Goal: Task Accomplishment & Management: Use online tool/utility

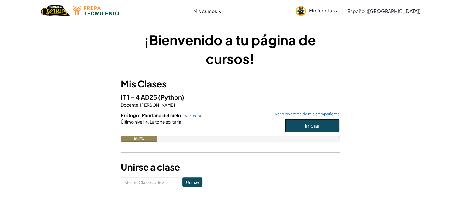
click at [301, 126] on button "Iniciar" at bounding box center [312, 126] width 55 height 14
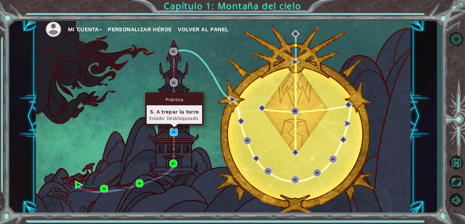
click at [173, 133] on img at bounding box center [174, 132] width 8 height 8
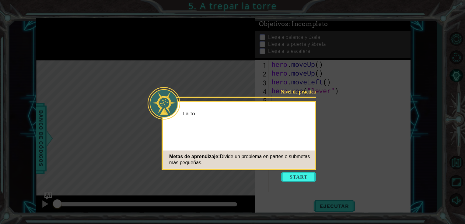
click at [173, 133] on div "Nivel de práctica La to Metas de aprendizaje: Divide un problema en partes o su…" at bounding box center [238, 135] width 154 height 69
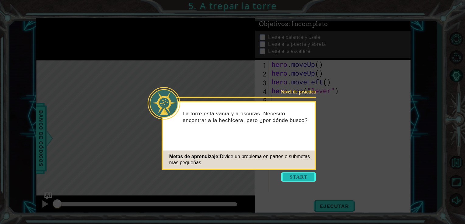
click at [295, 180] on button "Start" at bounding box center [298, 177] width 35 height 10
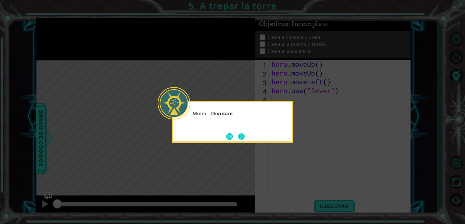
click at [238, 140] on button "Next" at bounding box center [241, 136] width 7 height 7
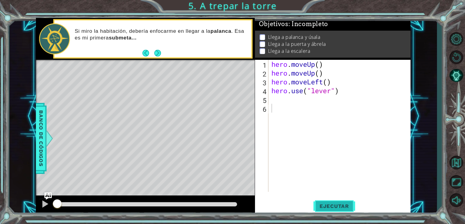
click at [333, 209] on span "Ejecutar" at bounding box center [334, 206] width 42 height 6
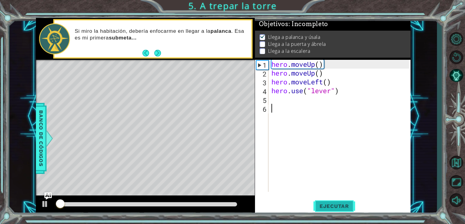
scroll to position [2, 0]
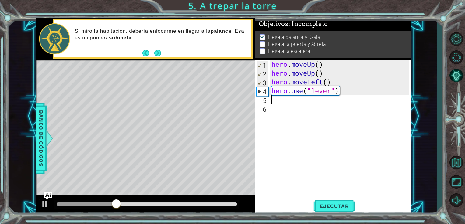
click at [272, 96] on div "hero . moveUp ( ) hero . moveUp ( ) hero . moveLeft ( ) hero . use ( "lever" )" at bounding box center [341, 135] width 142 height 150
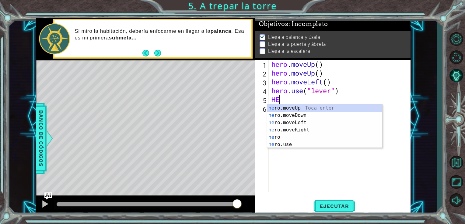
type textarea "HER"
click at [293, 125] on div "her o.moveUp Toca enter her o.moveDown Toca enter her o.moveLeft [PERSON_NAME] …" at bounding box center [324, 134] width 115 height 58
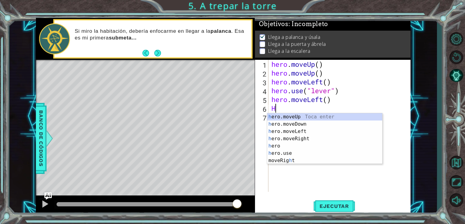
type textarea "HE"
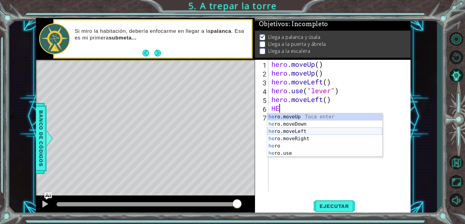
click at [290, 132] on div "he ro.moveUp Toca enter he ro.moveDown Toca enter he ro.moveLeft Toca enter he …" at bounding box center [324, 142] width 115 height 58
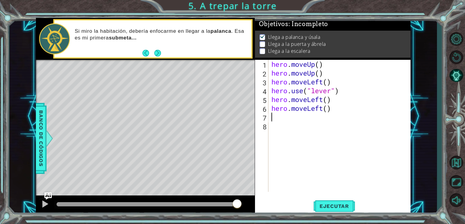
type textarea "H"
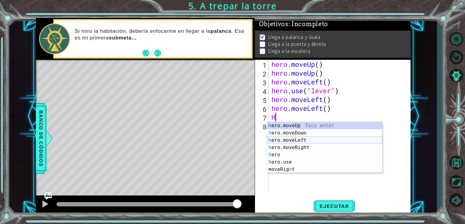
click at [289, 141] on div "h ero.moveUp Toca enter h ero.moveDown Toca enter h ero.moveLeft Toca enter h e…" at bounding box center [324, 155] width 115 height 66
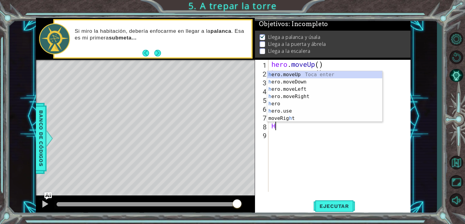
type textarea "HE"
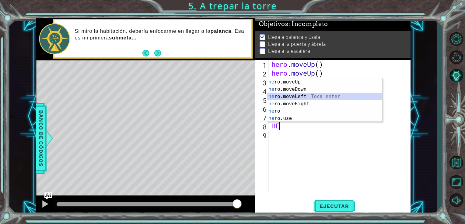
click at [300, 98] on div "he ro.moveUp Toca enter he ro.moveDown Toca enter he ro.moveLeft Toca enter he …" at bounding box center [324, 107] width 115 height 58
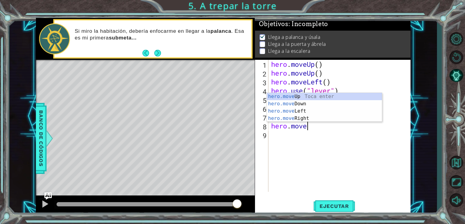
type textarea "h"
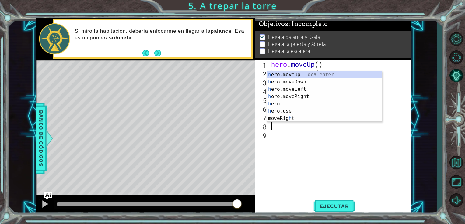
type textarea "hero.moveLeft()"
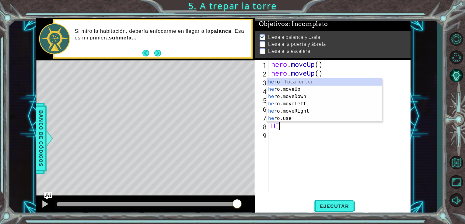
type textarea "HER"
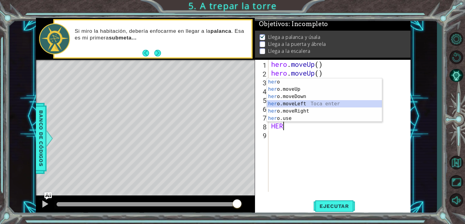
click at [309, 104] on div "her o Toca enter her o.moveUp Toca enter her o.moveDown Toca enter her o.moveLe…" at bounding box center [324, 107] width 115 height 58
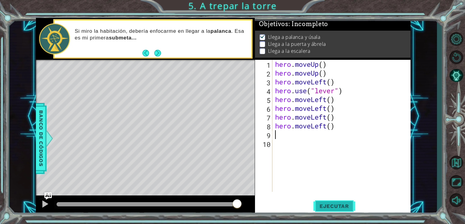
click at [326, 206] on span "Ejecutar" at bounding box center [334, 206] width 42 height 6
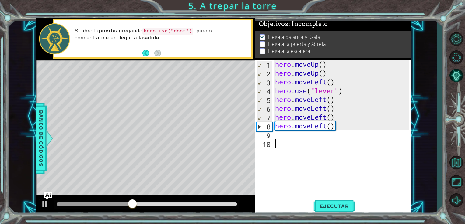
drag, startPoint x: 326, startPoint y: 206, endPoint x: 291, endPoint y: 175, distance: 46.5
click at [291, 175] on div "hero . moveUp ( ) hero . moveUp ( ) hero . moveLeft ( ) hero . use ( "lever" ) …" at bounding box center [343, 135] width 138 height 150
click at [274, 133] on div "hero . moveUp ( ) hero . moveUp ( ) hero . moveLeft ( ) hero . use ( "lever" ) …" at bounding box center [343, 135] width 138 height 150
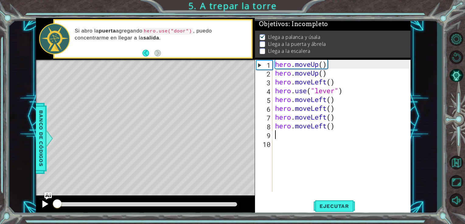
drag, startPoint x: 163, startPoint y: 202, endPoint x: 43, endPoint y: 207, distance: 119.6
click at [43, 207] on div at bounding box center [145, 205] width 219 height 19
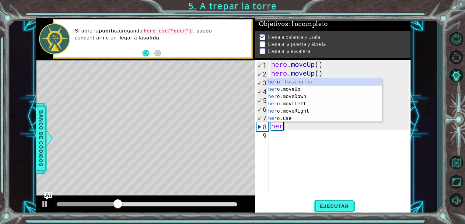
type textarea "h"
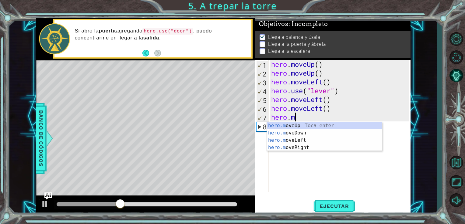
type textarea "h"
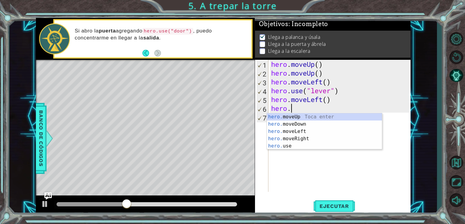
type textarea "h"
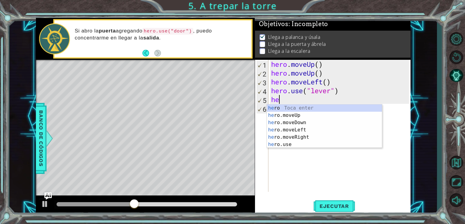
type textarea "h"
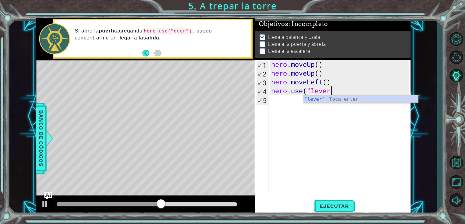
type textarea "hero.use("lever""
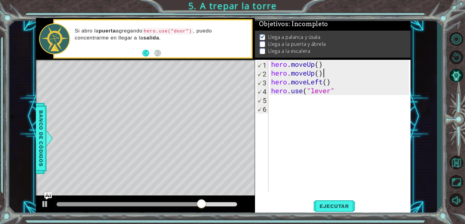
click at [323, 74] on div "hero . moveUp ( ) hero . moveUp ( ) hero . moveLeft ( ) hero . use ( "lever"" at bounding box center [341, 135] width 142 height 150
click at [325, 90] on div "hero . moveUp ( ) hero . moveUp ( ) hero . moveLeft ( ) hero . use ( "lever"" at bounding box center [341, 135] width 142 height 150
click at [337, 92] on div "hero . moveUp ( ) hero . moveUp ( ) hero . moveLeft ( ) hero . use ( "lever"" at bounding box center [341, 135] width 142 height 150
type textarea "hero.use("lever")"
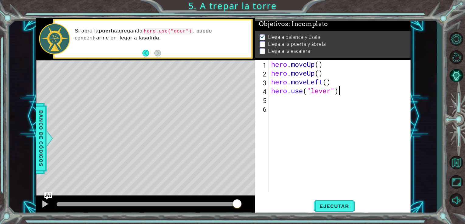
scroll to position [0, 2]
click at [270, 98] on div "hero . moveUp ( ) hero . moveUp ( ) hero . moveLeft ( ) hero . use ( "lever" )" at bounding box center [341, 135] width 142 height 150
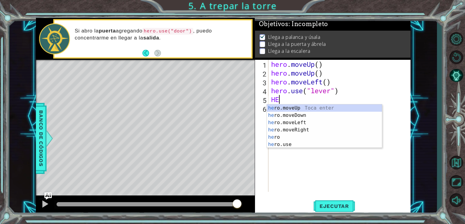
scroll to position [0, 0]
type textarea "HERO"
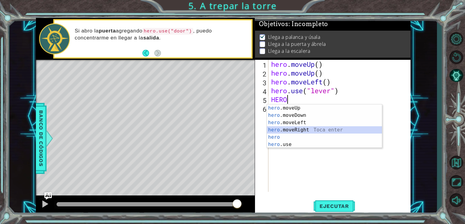
click at [286, 129] on div "hero .moveUp Toca enter hero .moveDown Toca enter hero .moveLeft Toca enter her…" at bounding box center [324, 134] width 115 height 58
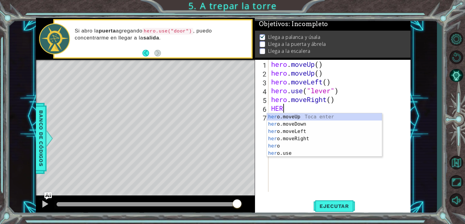
type textarea "HERO"
click at [289, 139] on div "hero .moveUp Toca enter hero .moveDown Toca enter hero .moveLeft Toca enter her…" at bounding box center [324, 142] width 115 height 58
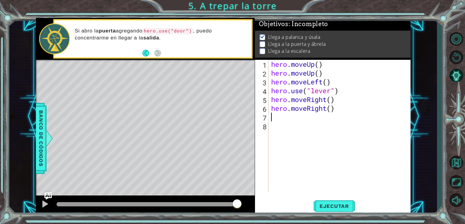
type textarea "H"
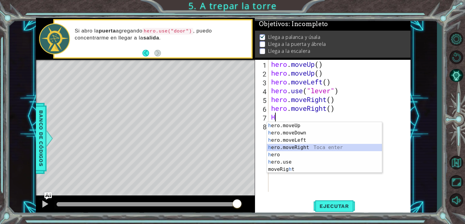
click at [295, 149] on div "h ero.moveUp Toca enter h ero.moveDown Toca enter h ero.moveLeft Toca enter h e…" at bounding box center [324, 155] width 115 height 66
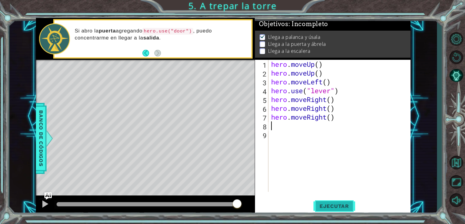
click at [330, 204] on span "Ejecutar" at bounding box center [334, 206] width 42 height 6
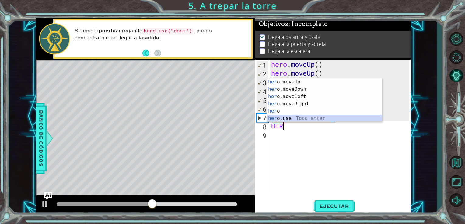
click at [291, 116] on div "her o.moveUp Toca enter her o.moveDown Toca enter her o.moveLeft [PERSON_NAME] …" at bounding box center [324, 107] width 115 height 58
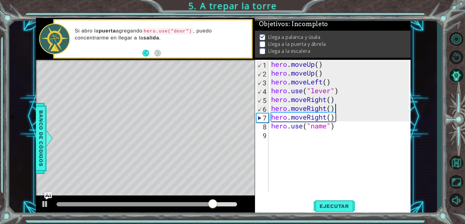
click at [349, 112] on div "hero . moveUp ( ) hero . moveUp ( ) hero . moveLeft ( ) hero . use ( "lever" ) …" at bounding box center [341, 135] width 142 height 150
type textarea "hero.moveRight()"
click at [358, 143] on div "hero . moveUp ( ) hero . moveUp ( ) hero . moveLeft ( ) hero . use ( "lever" ) …" at bounding box center [341, 135] width 142 height 150
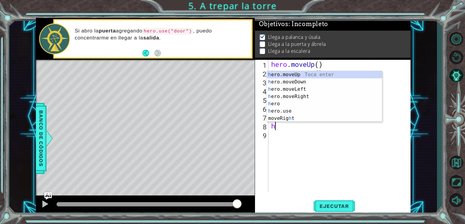
type textarea "hE"
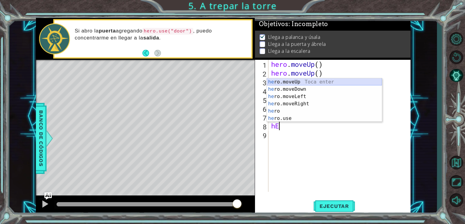
click at [351, 82] on div "he ro.moveUp Toca enter he ro.moveDown Toca enter he ro.moveLeft Toca enter he …" at bounding box center [324, 107] width 115 height 58
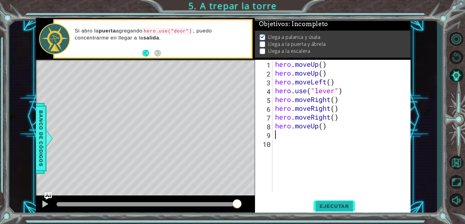
click at [340, 210] on button "Ejecutar" at bounding box center [334, 207] width 42 height 16
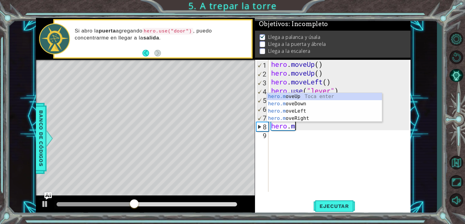
type textarea "hero."
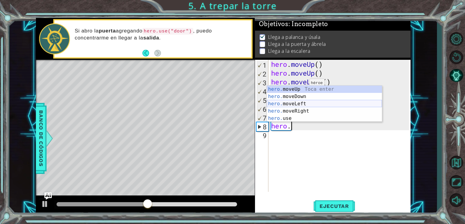
click at [300, 105] on div "hero. moveUp Toca enter hero. moveDown Toca enter hero. moveLeft Toca enter her…" at bounding box center [324, 111] width 115 height 51
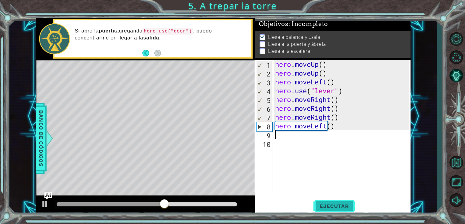
click at [335, 208] on span "Ejecutar" at bounding box center [334, 206] width 42 height 6
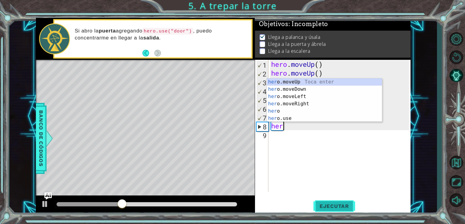
type textarea "h"
type textarea "hero.moveRight("
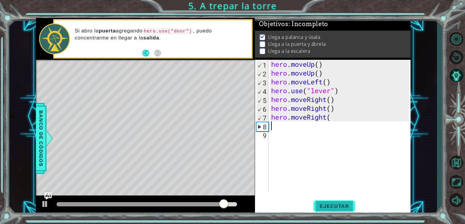
type textarea "hero.moveRight("
click at [335, 208] on span "Ejecutar" at bounding box center [334, 206] width 42 height 6
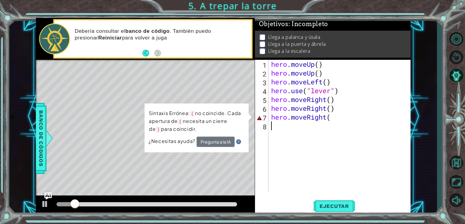
drag, startPoint x: 329, startPoint y: 152, endPoint x: 325, endPoint y: 147, distance: 6.7
click at [325, 147] on div "hero . moveUp ( ) hero . moveUp ( ) hero . moveLeft ( ) hero . use ( "lever" ) …" at bounding box center [341, 135] width 142 height 150
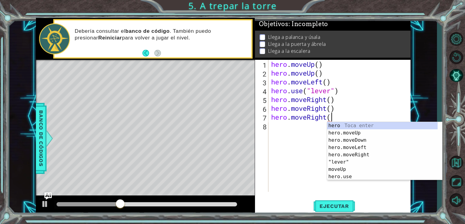
type textarea "hero.moveRight"
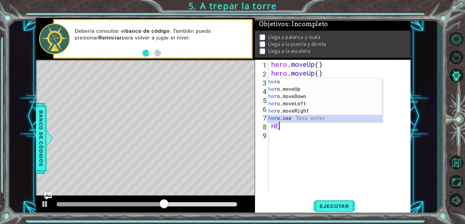
click at [270, 120] on div "he ro Toca enter he ro.moveUp Toca enter he ro.moveDown Toca enter he ro.moveLe…" at bounding box center [324, 107] width 115 height 58
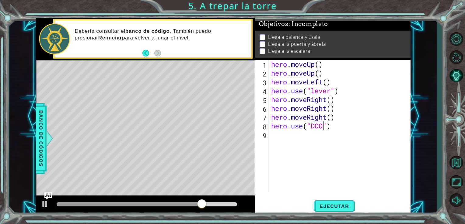
scroll to position [0, 2]
click at [327, 208] on span "Ejecutar" at bounding box center [334, 206] width 42 height 6
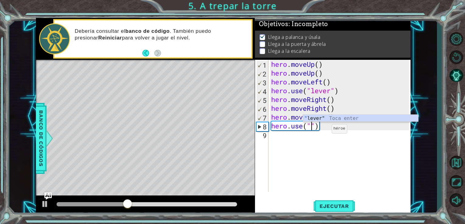
scroll to position [0, 2]
click at [315, 118] on div "" lever" Toca enter" at bounding box center [360, 126] width 115 height 22
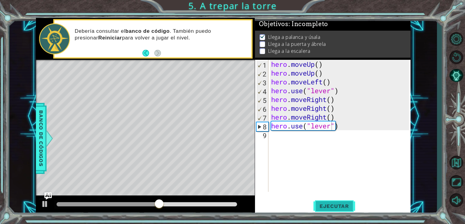
click at [321, 208] on span "Ejecutar" at bounding box center [334, 206] width 42 height 6
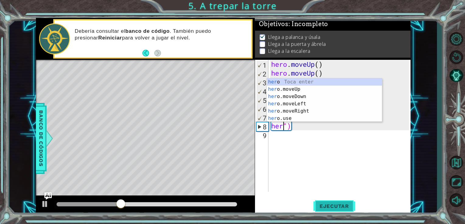
scroll to position [0, 0]
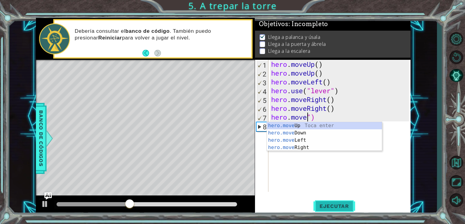
type textarea "hero.moveUp()")"
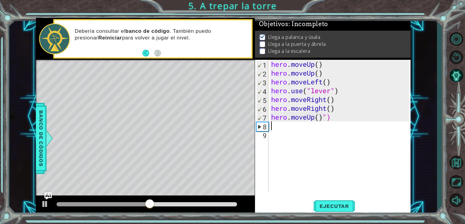
click at [368, 130] on div "hero . moveUp ( ) hero . moveUp ( ) hero . moveLeft ( ) hero . use ( "lever" ) …" at bounding box center [341, 135] width 142 height 150
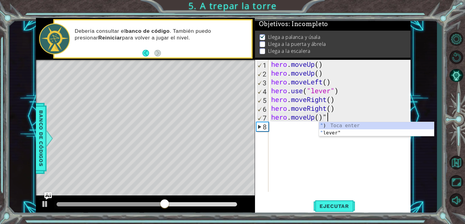
type textarea "hero.moveUp()"
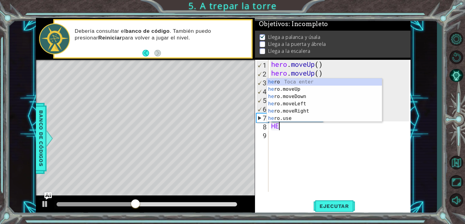
type textarea "HER"
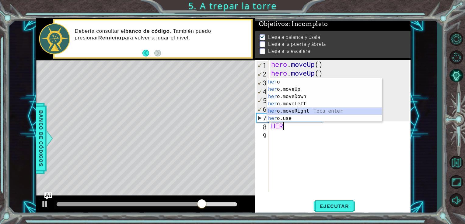
click at [287, 114] on div "her o Toca enter her o.moveUp Toca enter her o.moveDown Toca enter her o.moveLe…" at bounding box center [324, 107] width 115 height 58
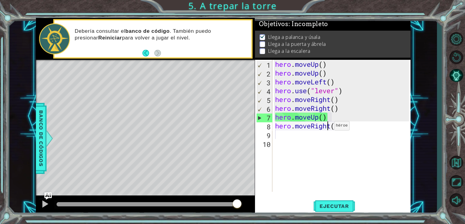
click at [328, 127] on div "hero . moveUp ( ) hero . moveUp ( ) hero . moveLeft ( ) hero . use ( "lever" ) …" at bounding box center [343, 135] width 138 height 150
click at [330, 127] on div "hero . moveUp ( ) hero . moveUp ( ) hero . moveLeft ( ) hero . use ( "lever" ) …" at bounding box center [343, 135] width 138 height 150
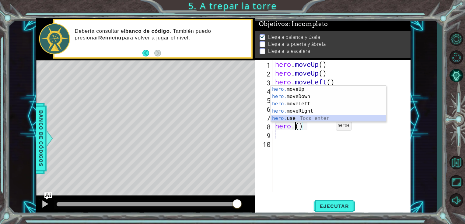
click at [303, 117] on div "hero. moveUp Toca enter hero. moveDown Toca enter hero. moveLeft Toca enter her…" at bounding box center [328, 111] width 115 height 51
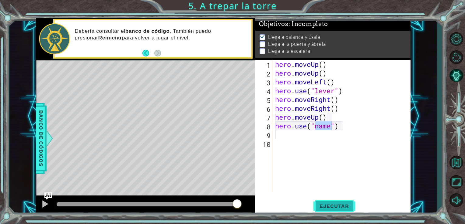
click at [323, 209] on span "Ejecutar" at bounding box center [334, 206] width 42 height 6
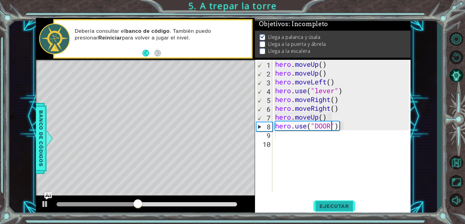
scroll to position [0, 2]
type textarea "hero.use("DOOR ")"
click at [335, 210] on button "Ejecutar" at bounding box center [334, 207] width 42 height 16
